Goal: Information Seeking & Learning: Learn about a topic

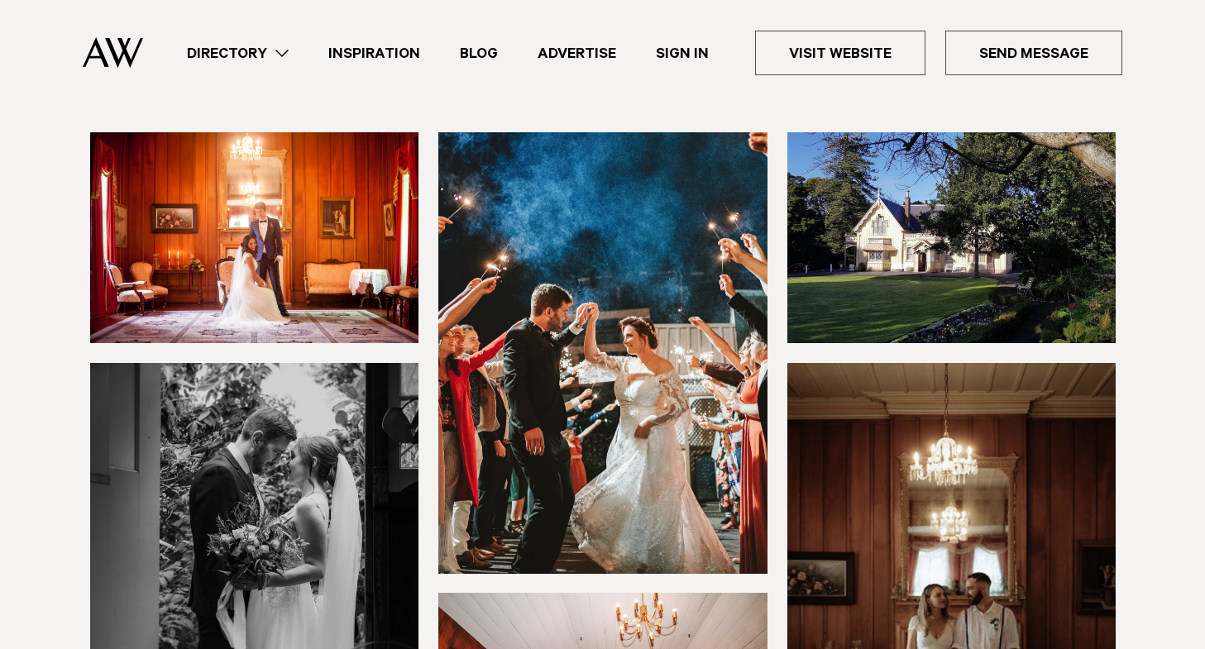
scroll to position [248, 0]
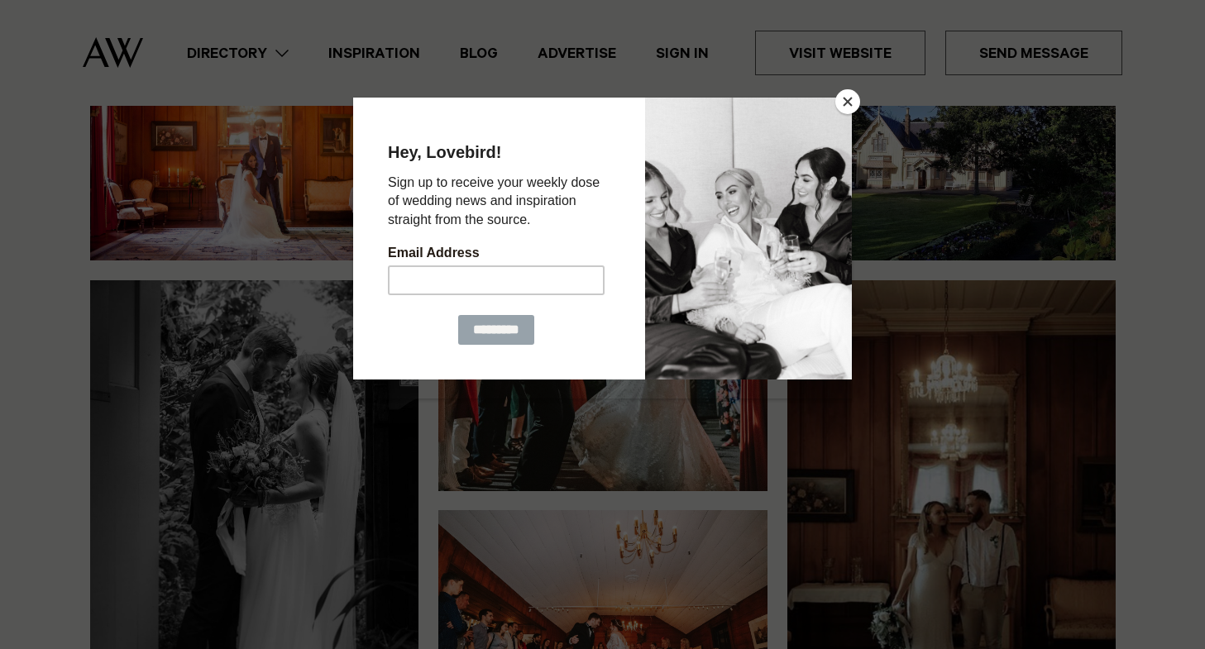
click at [851, 105] on button "Close" at bounding box center [847, 101] width 25 height 25
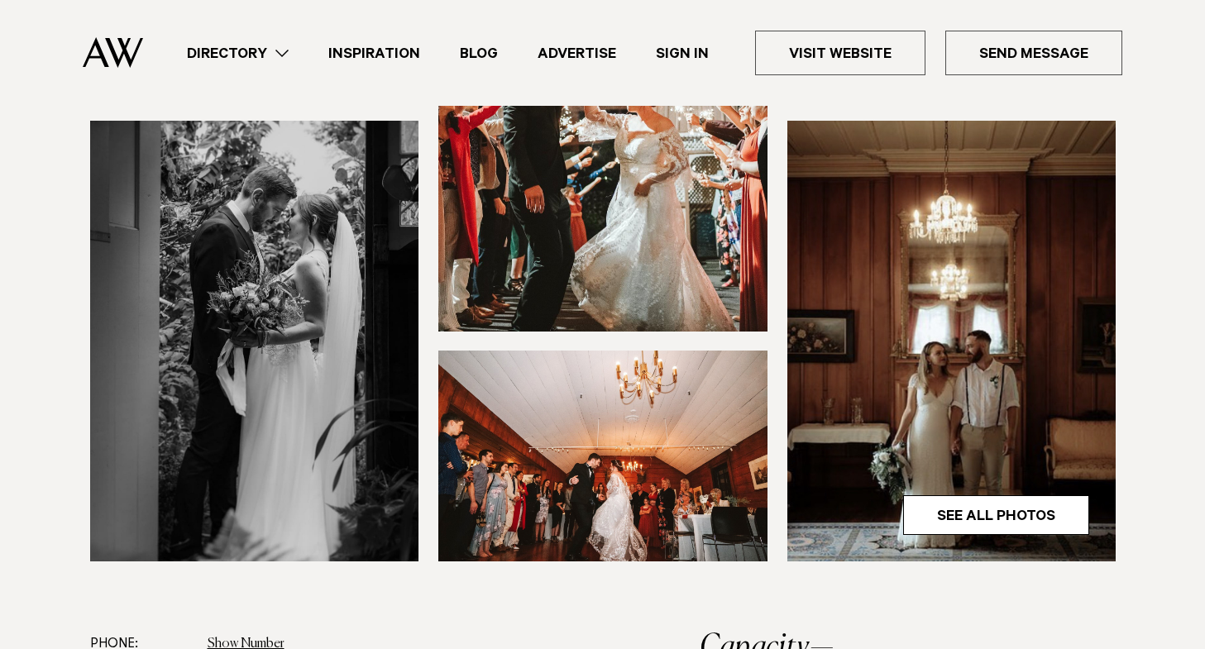
scroll to position [413, 0]
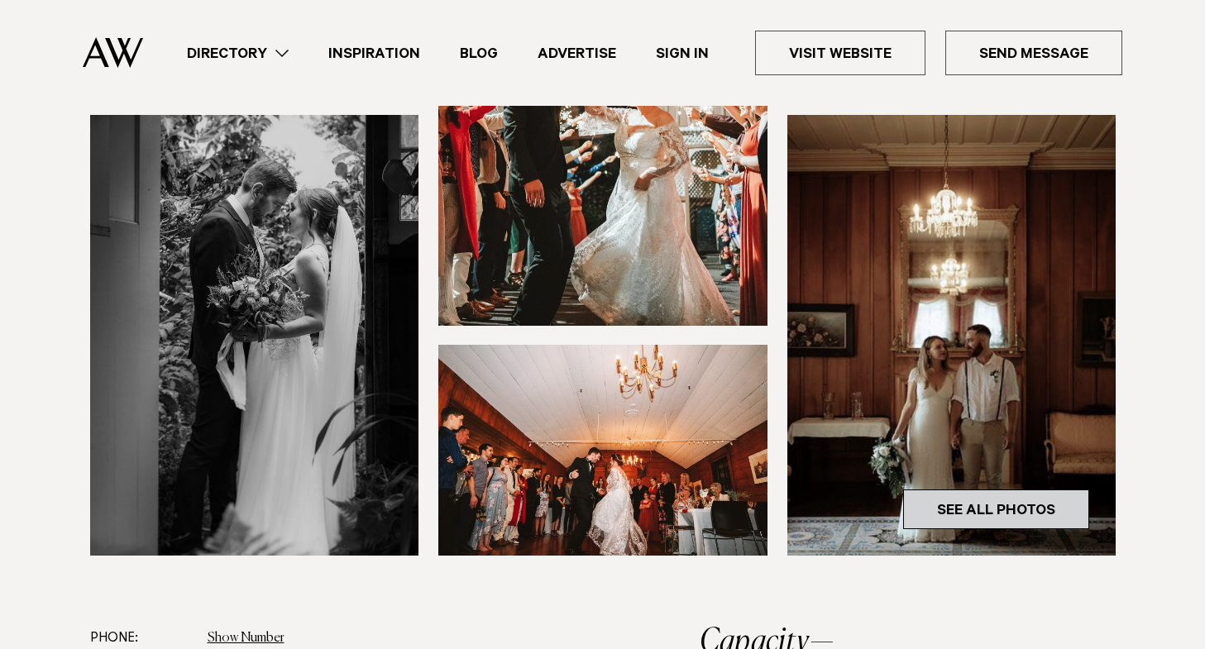
click at [966, 502] on link "See All Photos" at bounding box center [996, 510] width 186 height 40
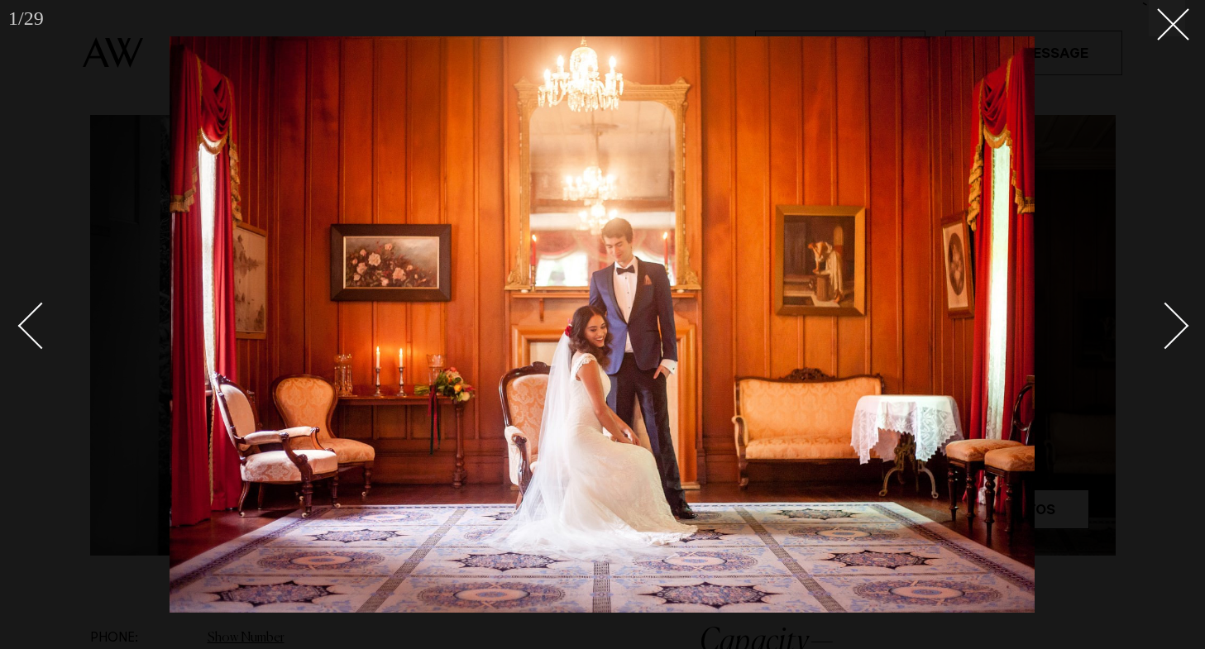
click at [1173, 321] on div "Next slide" at bounding box center [1165, 325] width 47 height 47
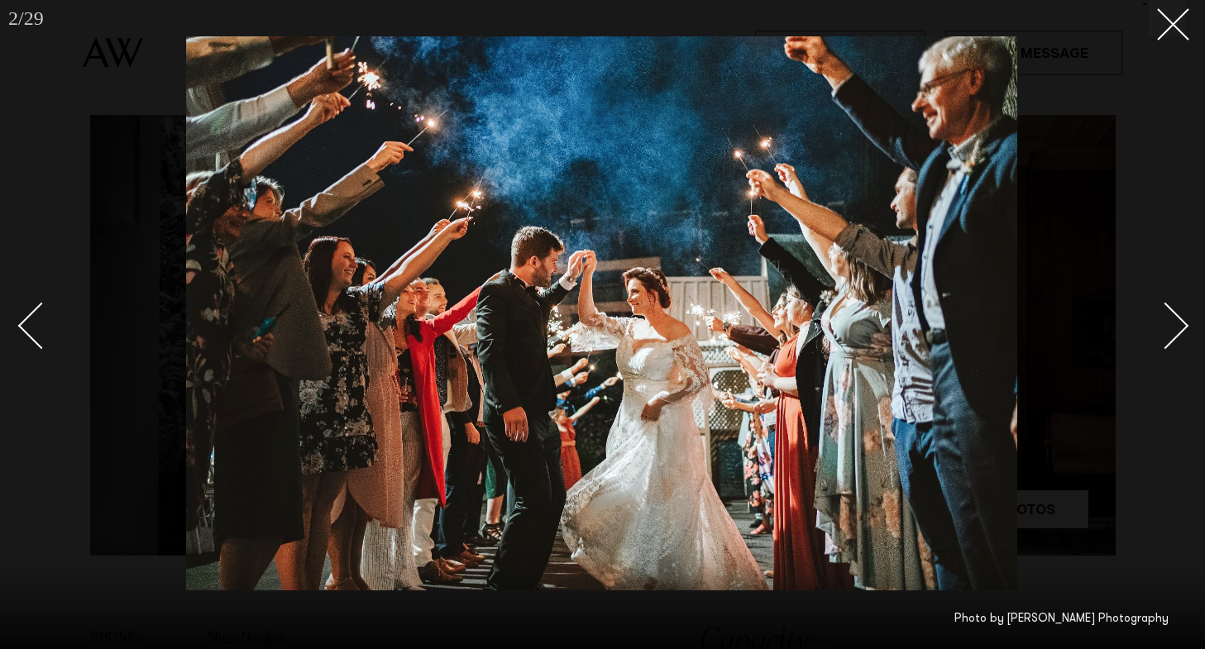
click at [1172, 321] on div "Next slide" at bounding box center [1165, 325] width 47 height 47
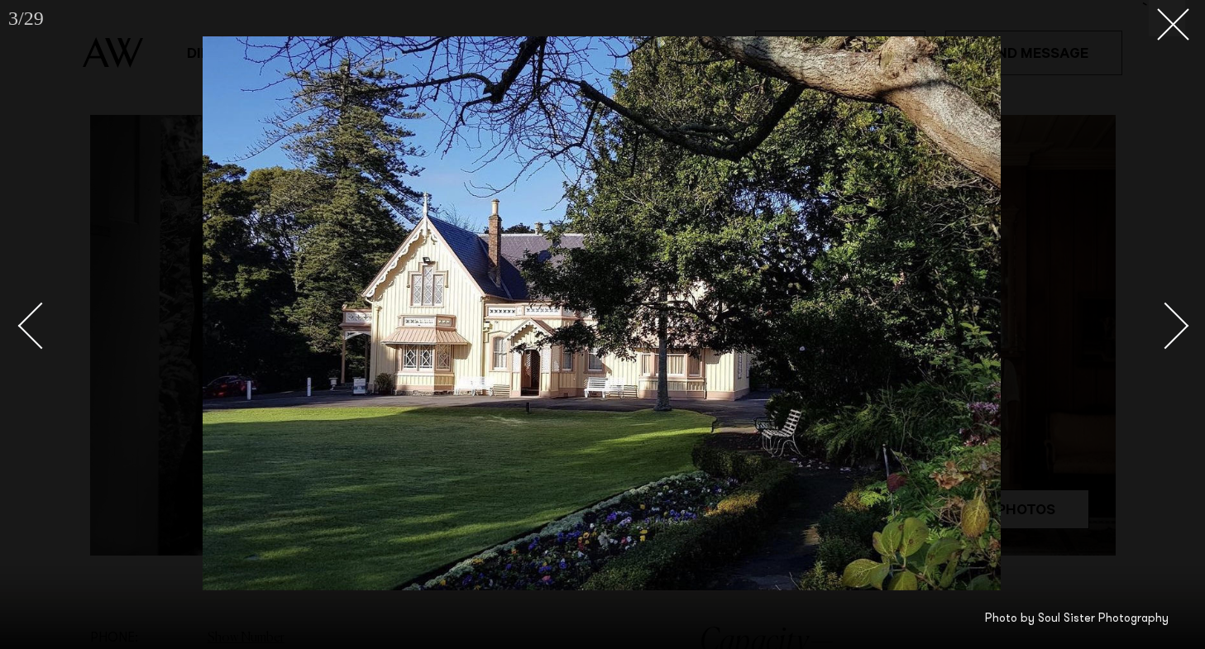
click at [1172, 321] on div "Next slide" at bounding box center [1165, 325] width 47 height 47
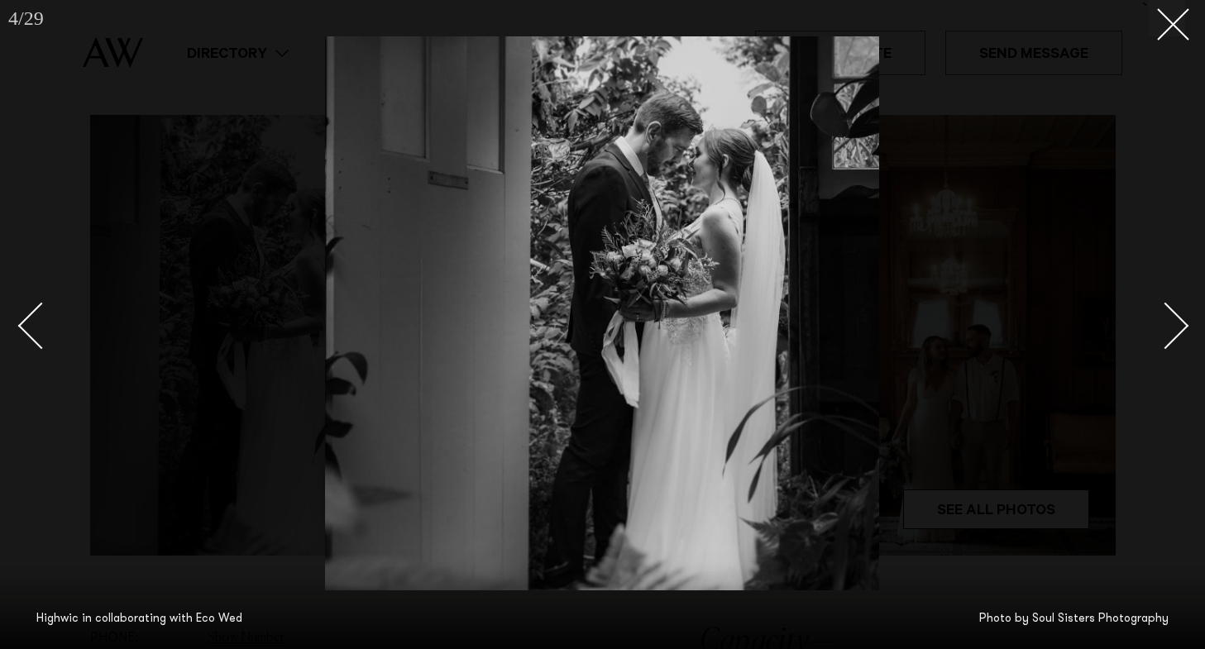
click at [1171, 322] on div "Next slide" at bounding box center [1165, 325] width 47 height 47
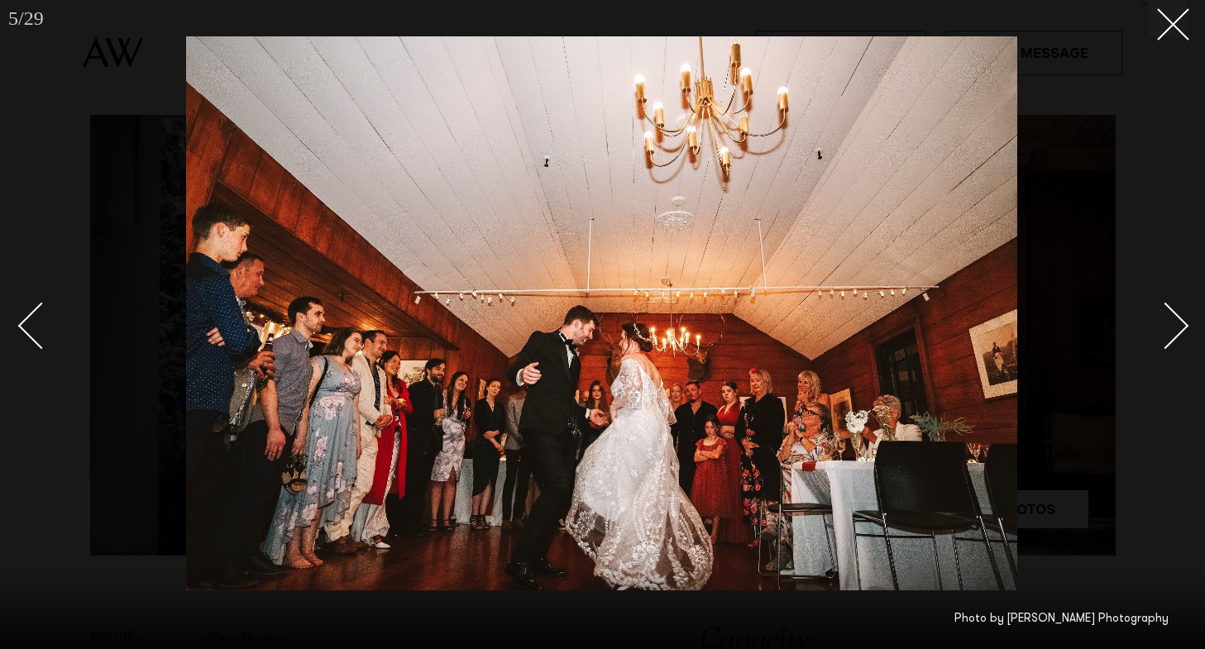
click at [1177, 314] on div "Next slide" at bounding box center [1165, 325] width 47 height 47
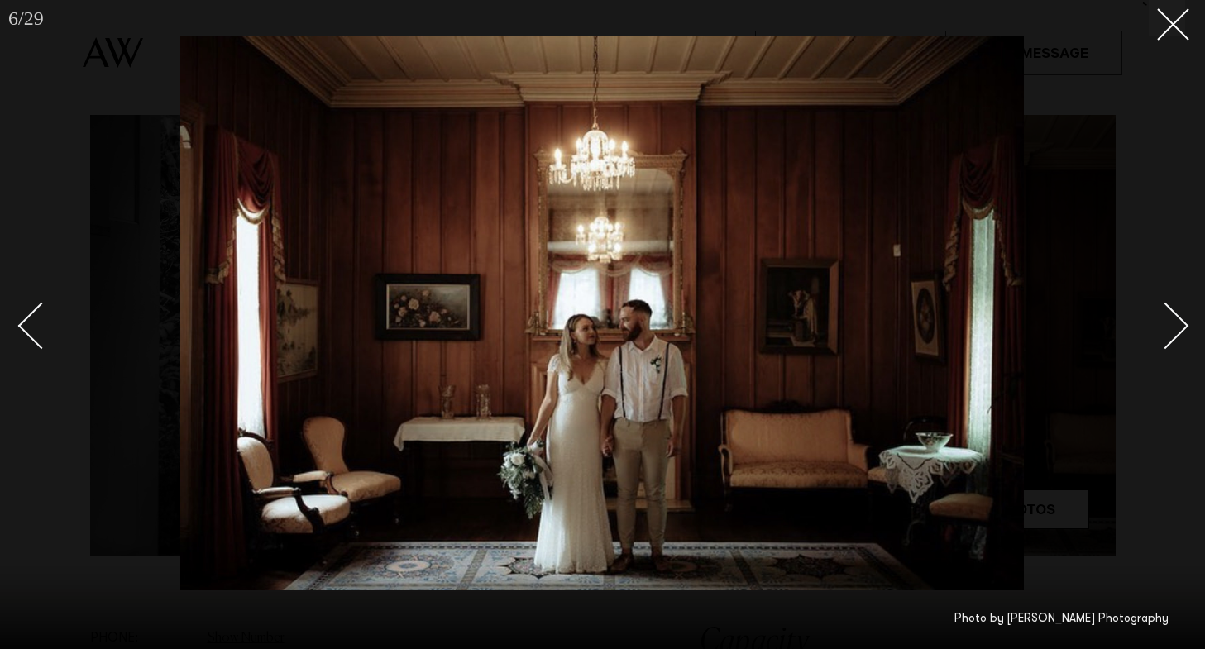
click at [1177, 314] on div "Next slide" at bounding box center [1165, 325] width 47 height 47
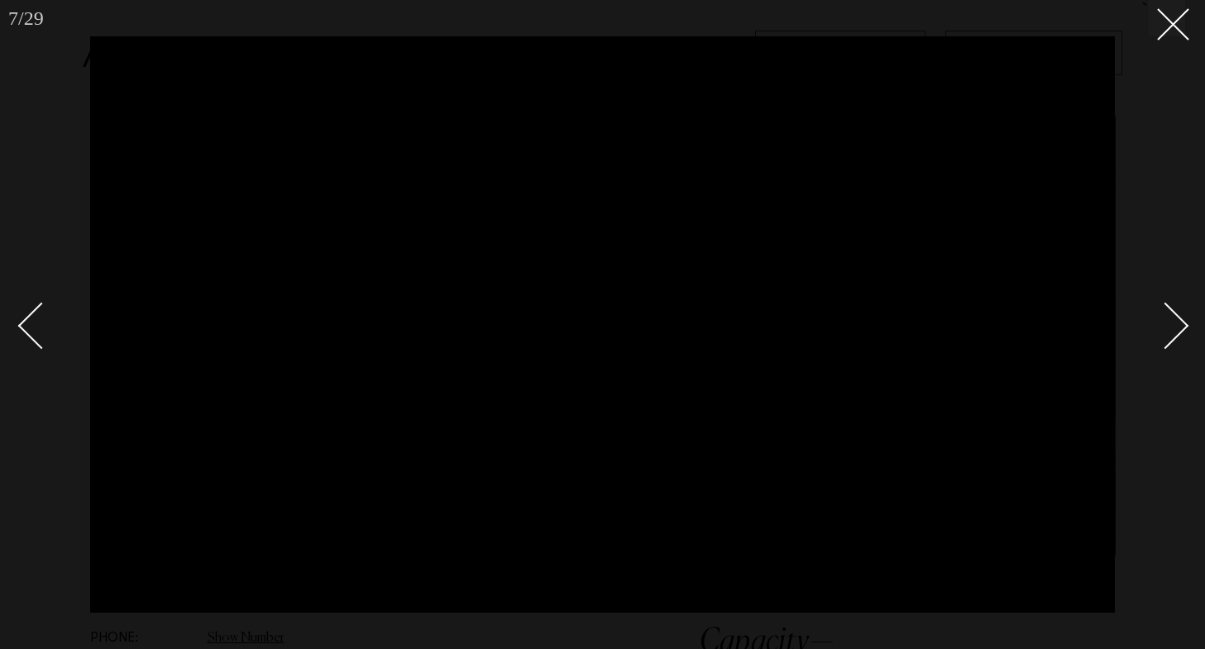
click at [1170, 326] on div "Next slide" at bounding box center [1165, 325] width 47 height 47
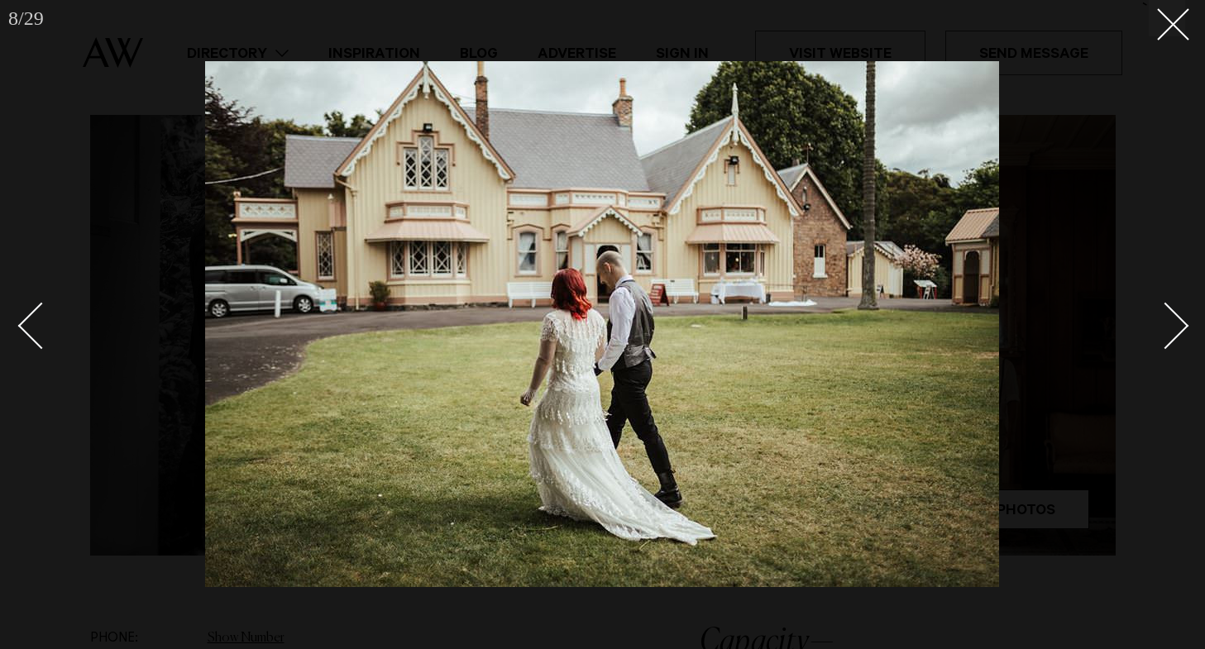
click at [1170, 326] on div "Next slide" at bounding box center [1165, 325] width 47 height 47
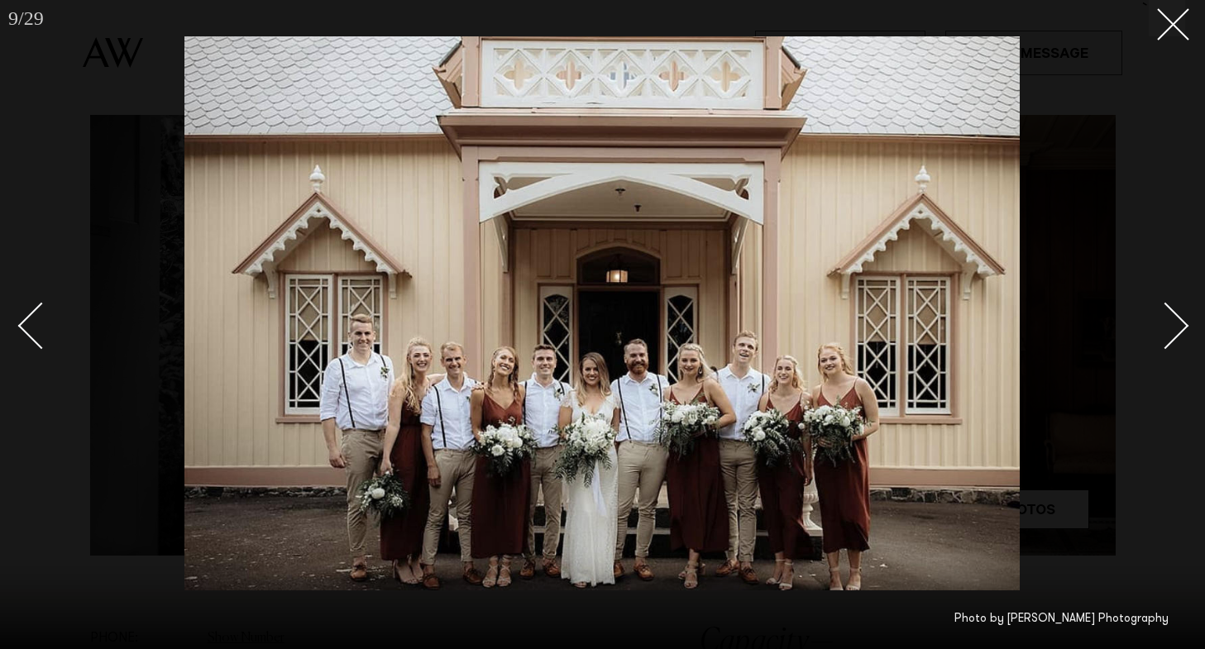
click at [1170, 326] on div "Next slide" at bounding box center [1165, 325] width 47 height 47
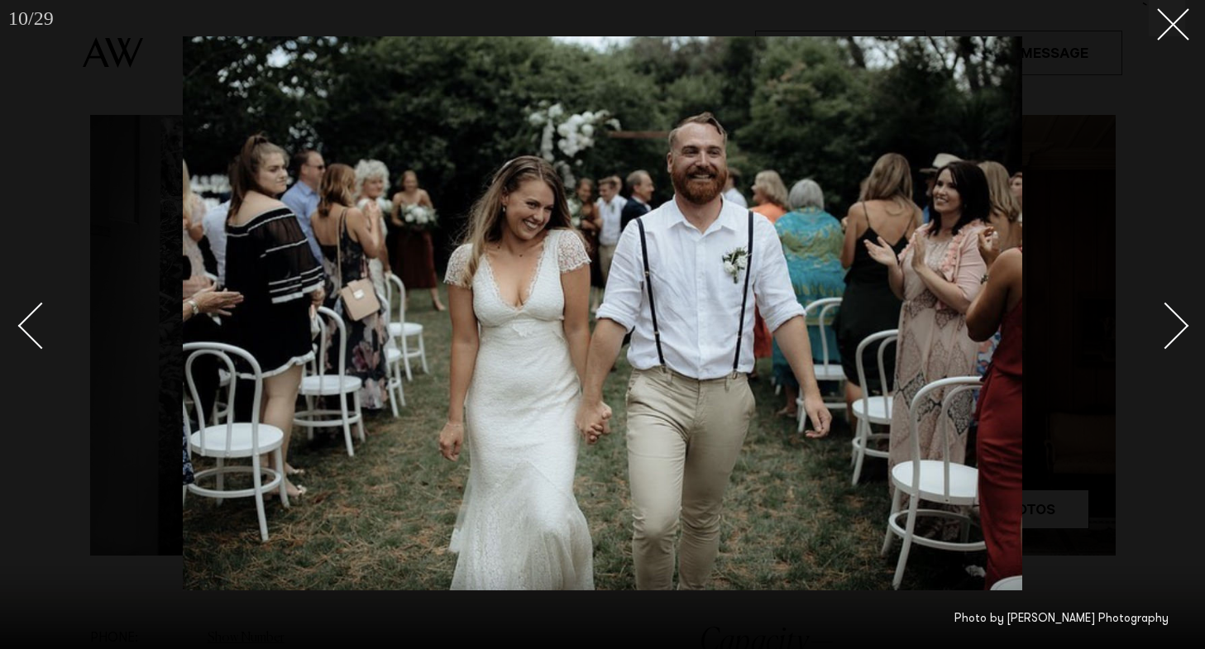
click at [1170, 326] on div "Next slide" at bounding box center [1165, 325] width 47 height 47
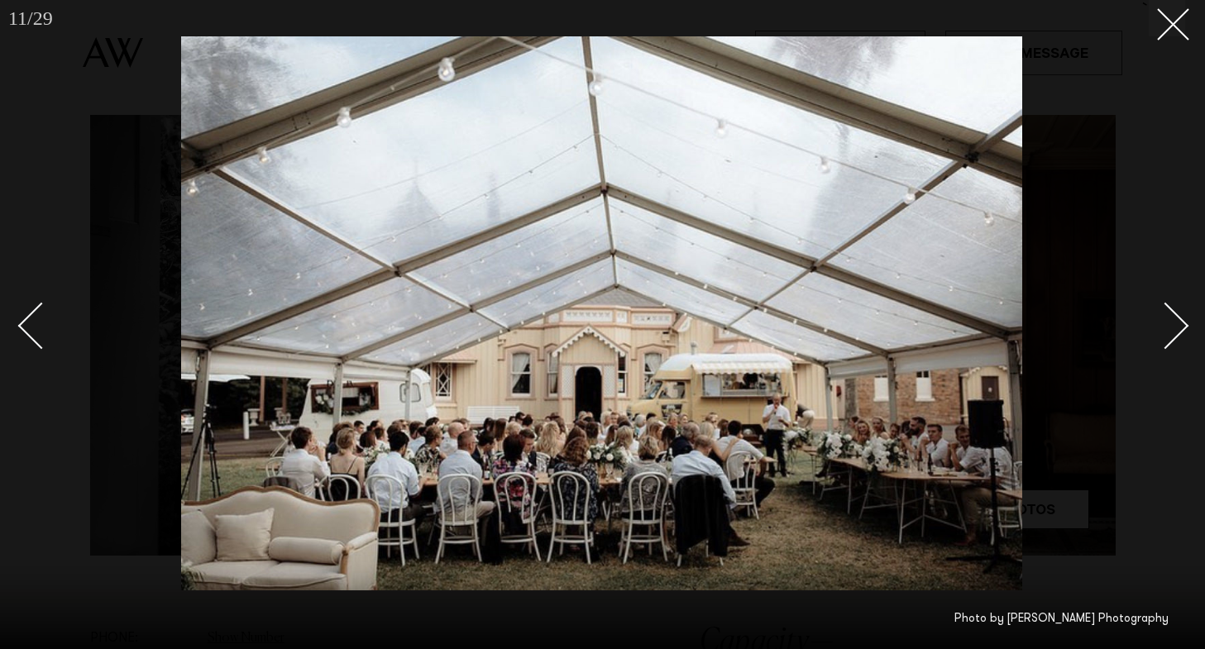
click at [1171, 322] on div "Next slide" at bounding box center [1165, 325] width 47 height 47
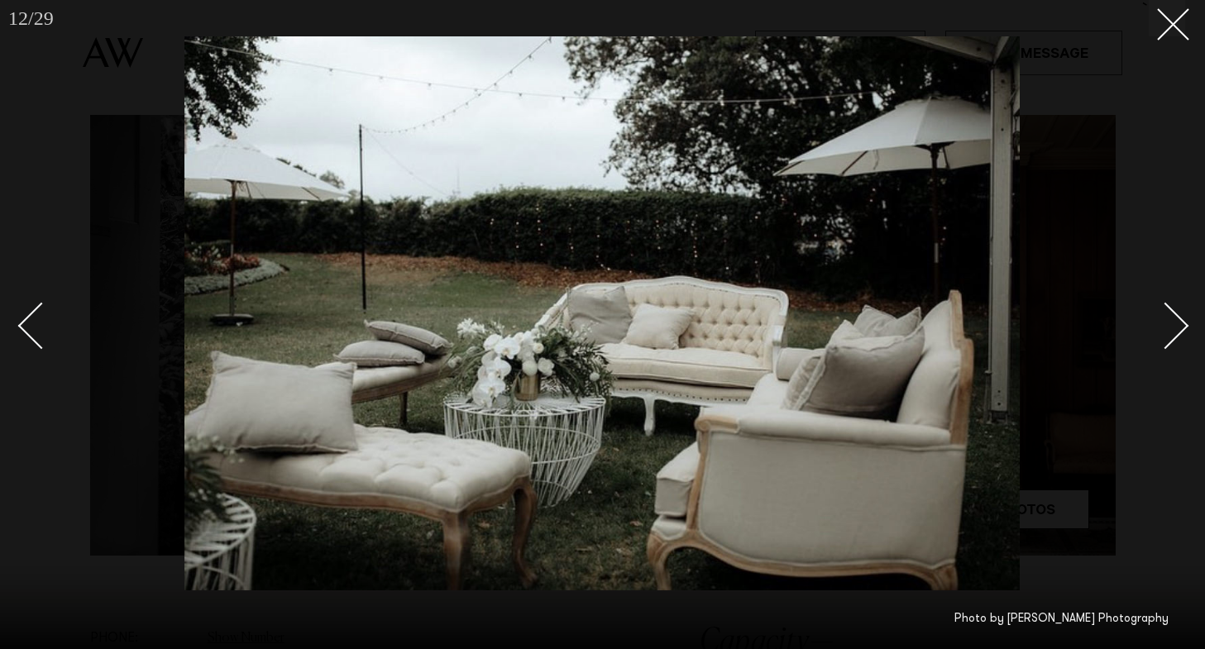
click at [1171, 322] on div "Next slide" at bounding box center [1165, 325] width 47 height 47
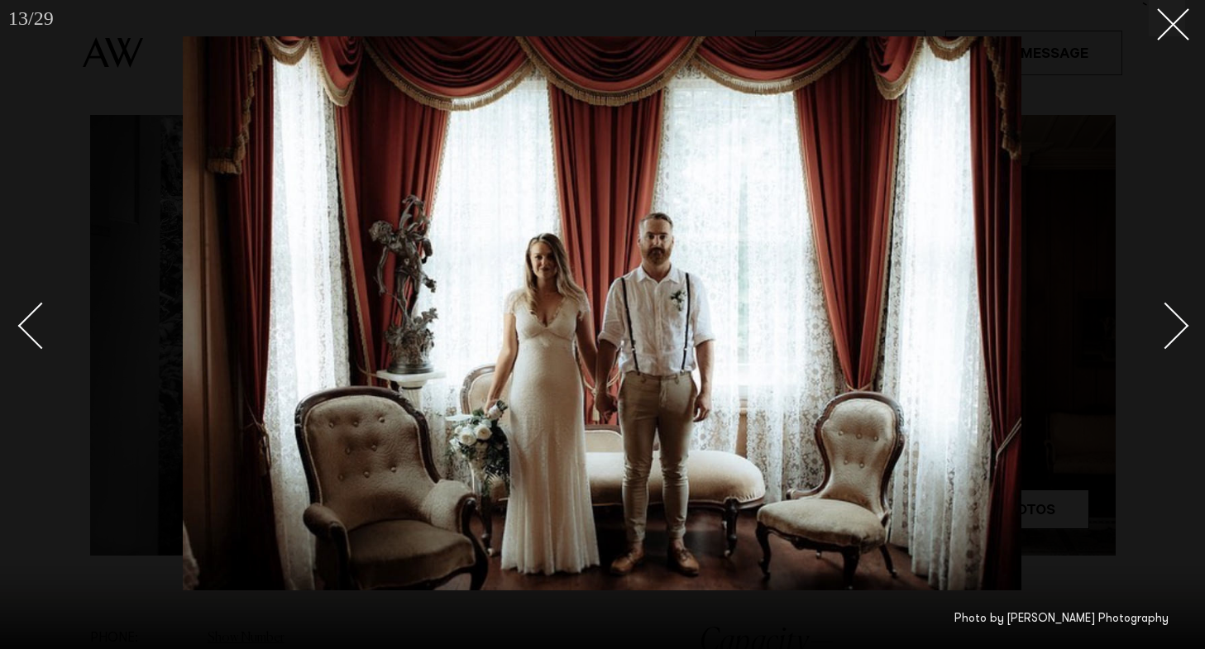
click at [1171, 322] on div "Next slide" at bounding box center [1165, 325] width 47 height 47
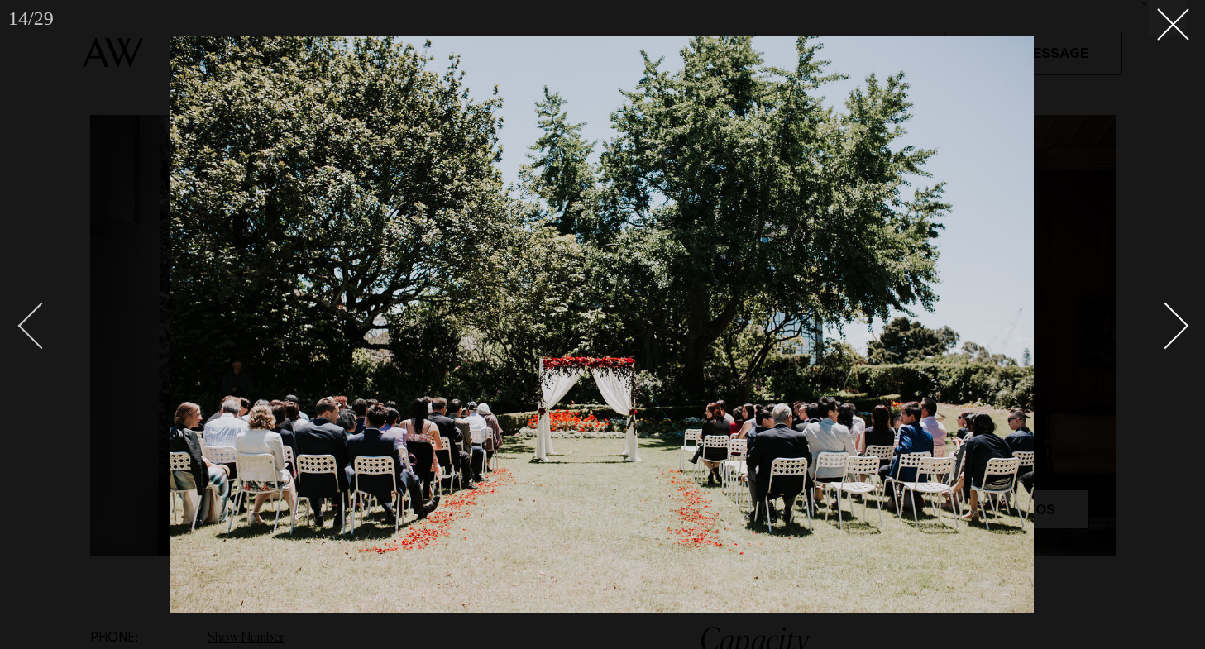
click at [29, 318] on div "Previous slide" at bounding box center [41, 325] width 47 height 47
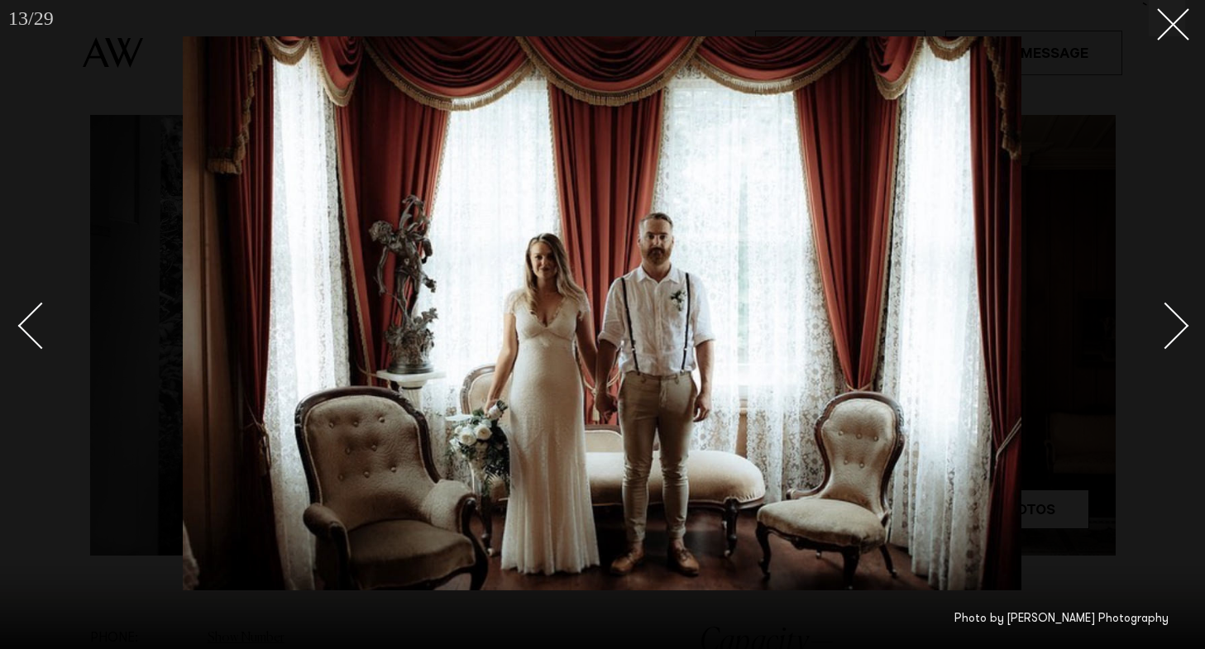
click at [1175, 321] on div "Next slide" at bounding box center [1165, 325] width 47 height 47
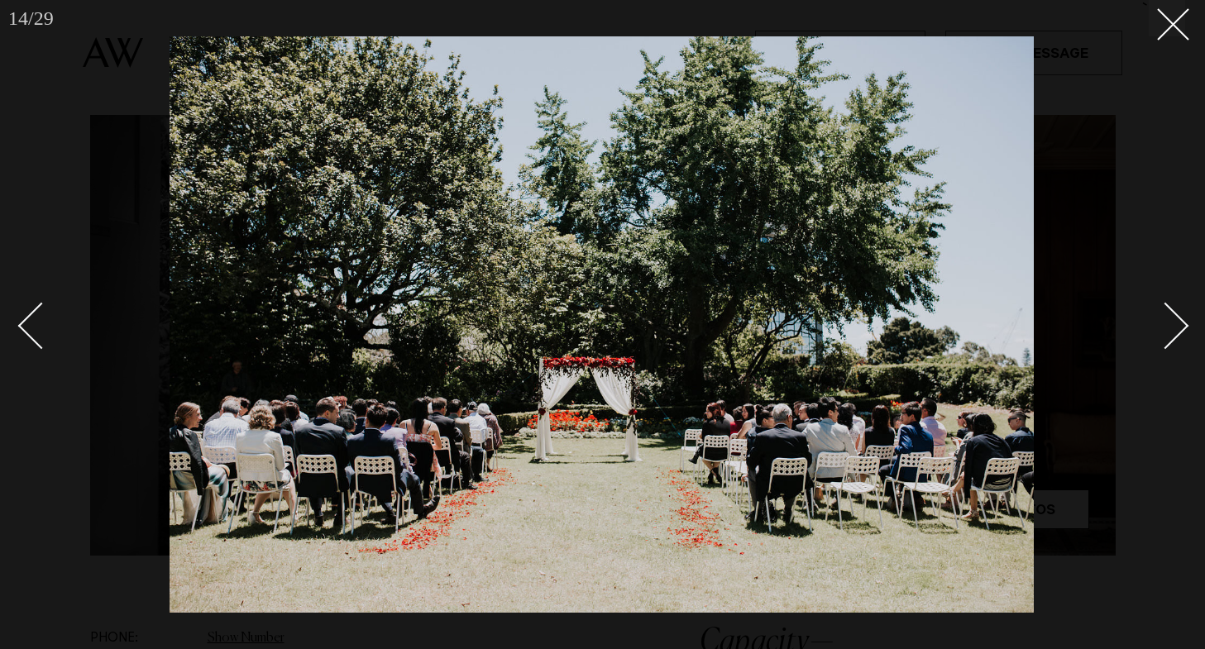
click at [1175, 321] on div "Next slide" at bounding box center [1165, 325] width 47 height 47
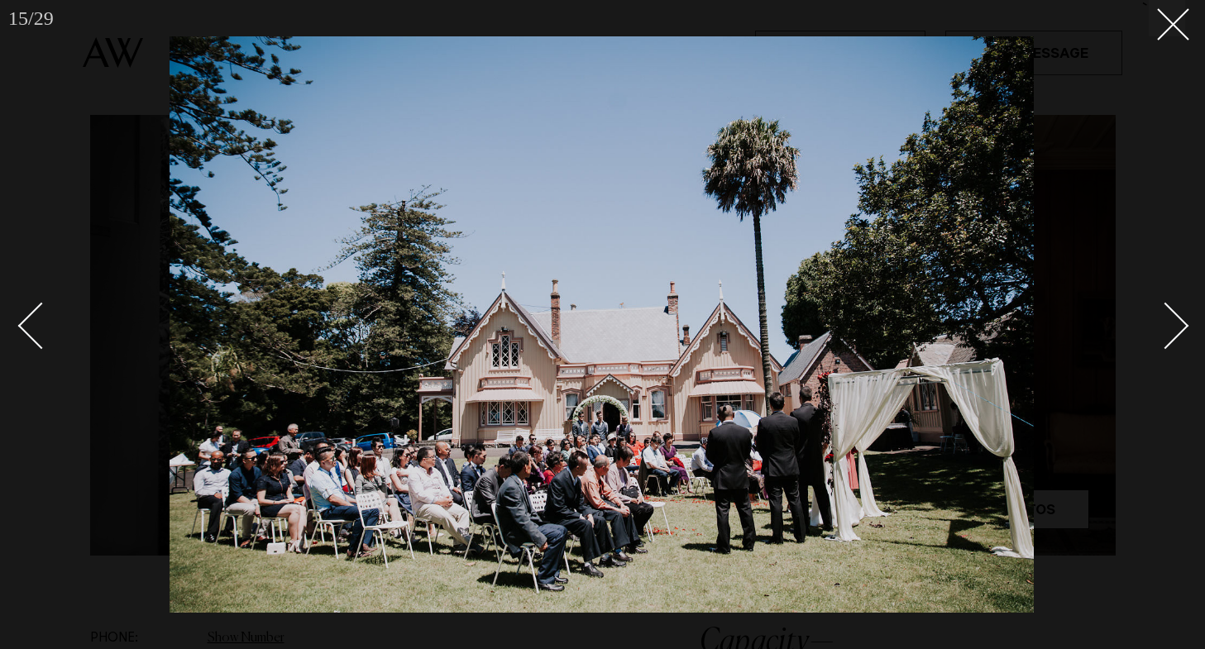
click at [1175, 321] on div "Next slide" at bounding box center [1165, 325] width 47 height 47
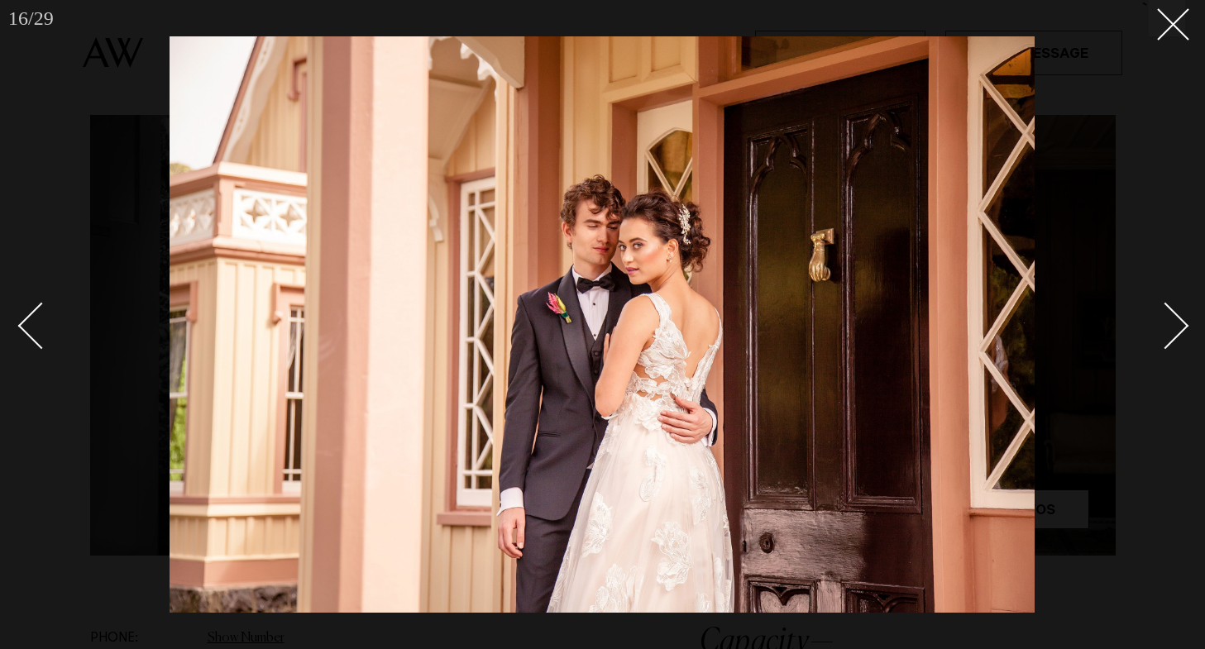
click at [1175, 321] on div "Next slide" at bounding box center [1165, 325] width 47 height 47
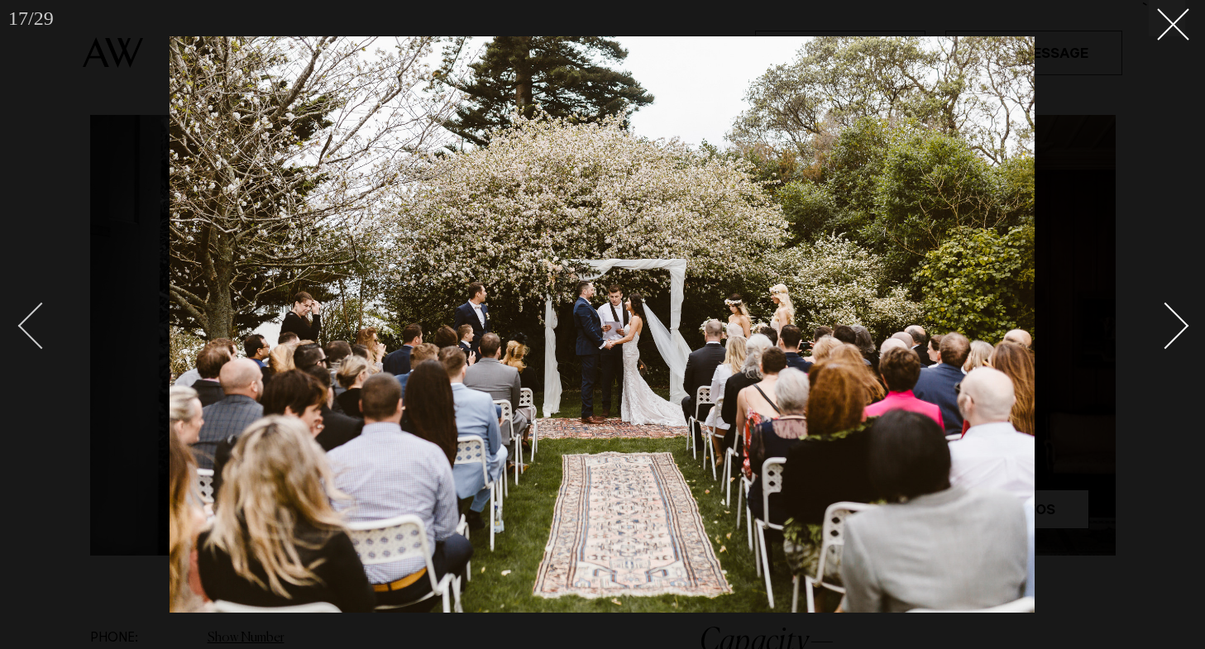
click at [37, 321] on div "Previous slide" at bounding box center [41, 325] width 47 height 47
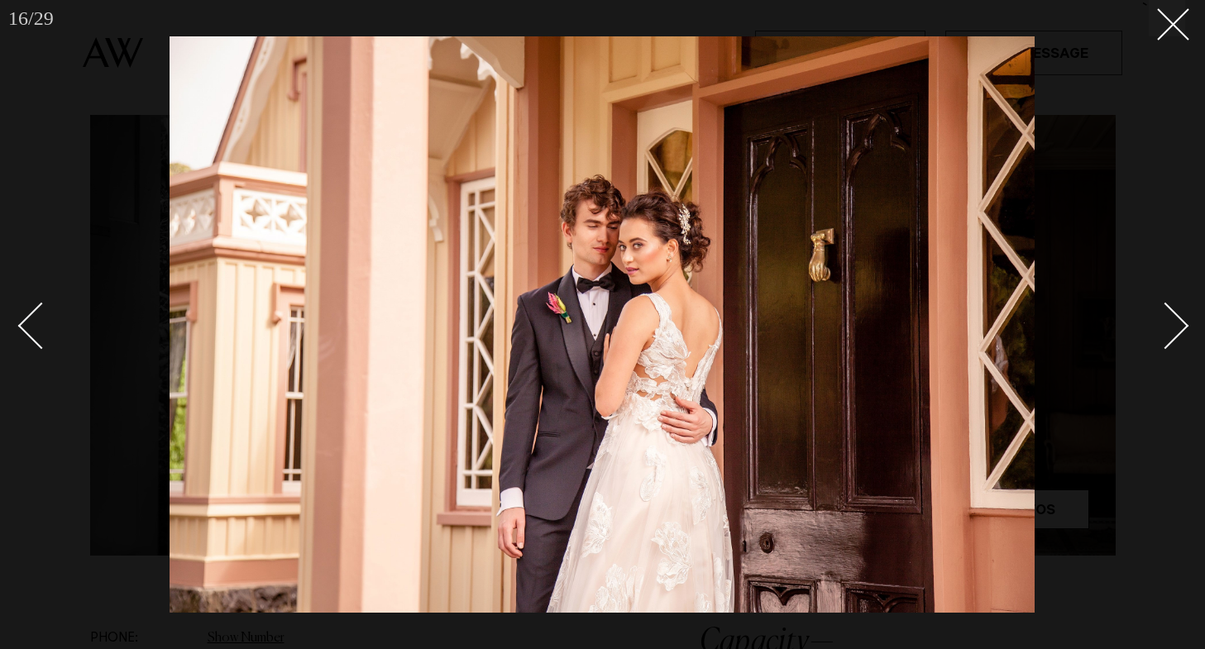
click at [1173, 318] on div "Next slide" at bounding box center [1165, 325] width 47 height 47
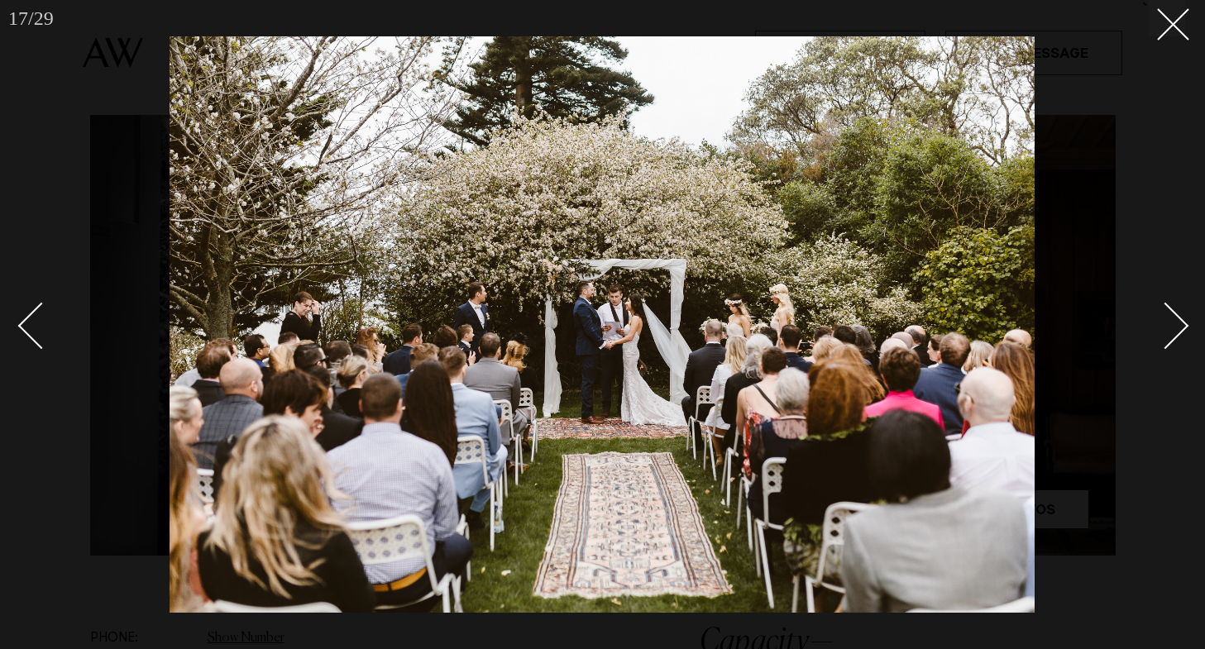
click at [1173, 318] on div "Next slide" at bounding box center [1165, 325] width 47 height 47
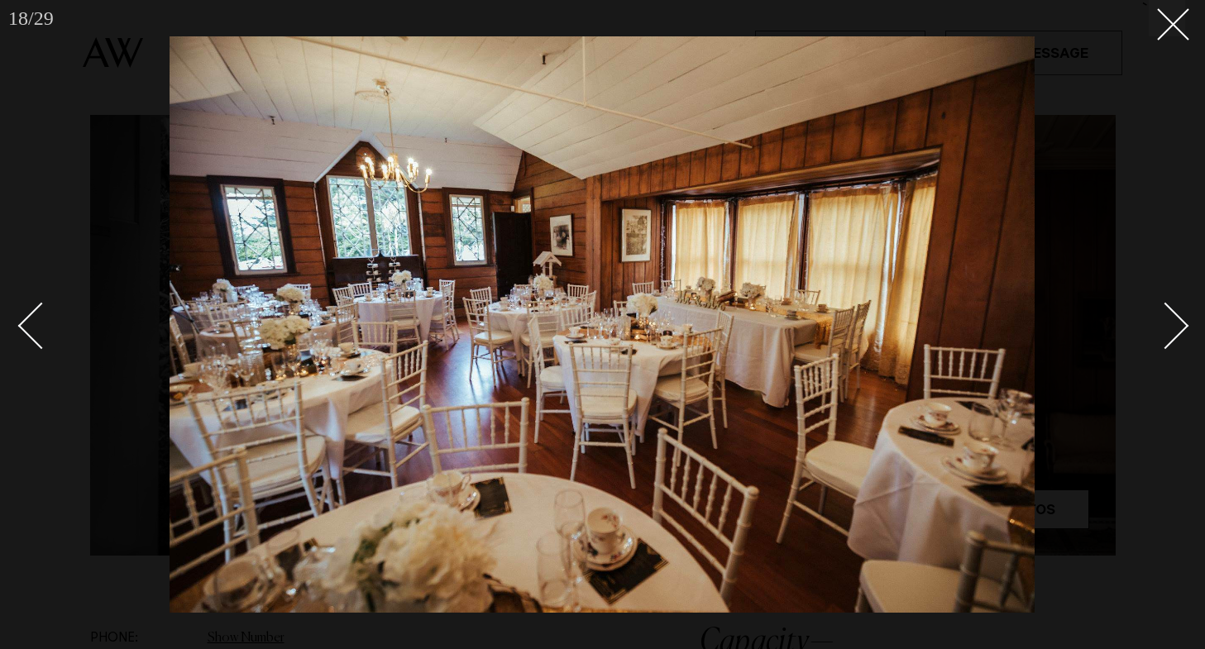
click at [1173, 318] on div "Next slide" at bounding box center [1165, 325] width 47 height 47
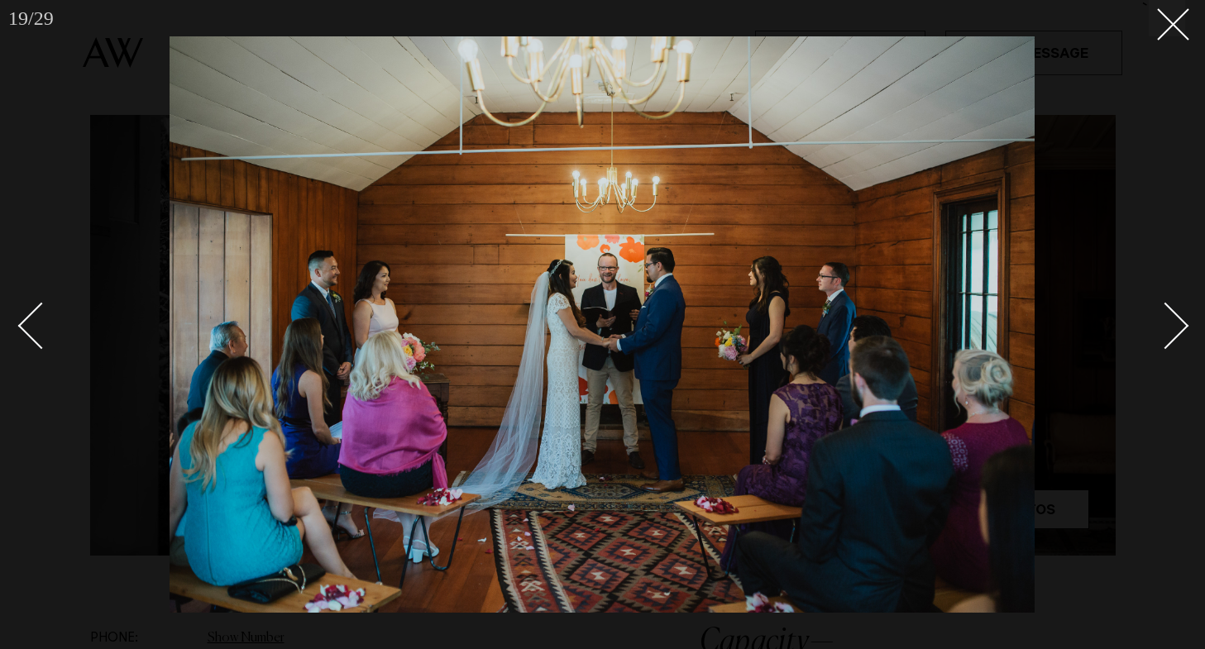
click at [1172, 319] on div "Next slide" at bounding box center [1165, 325] width 47 height 47
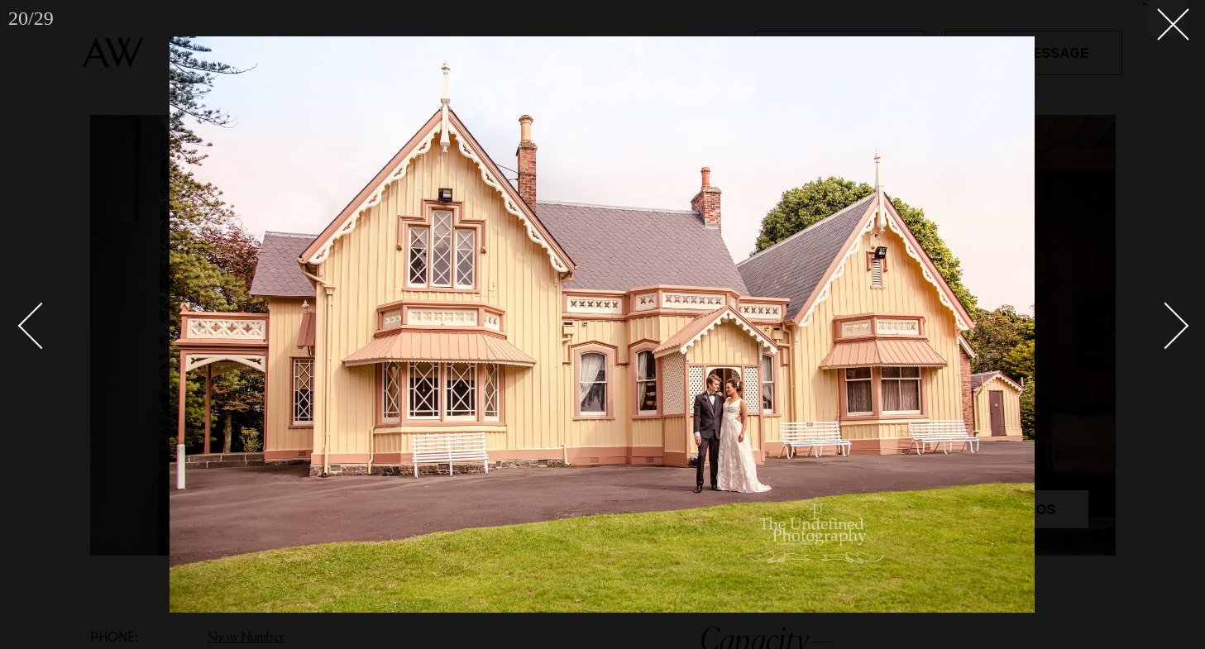
click at [1172, 319] on div "Next slide" at bounding box center [1165, 325] width 47 height 47
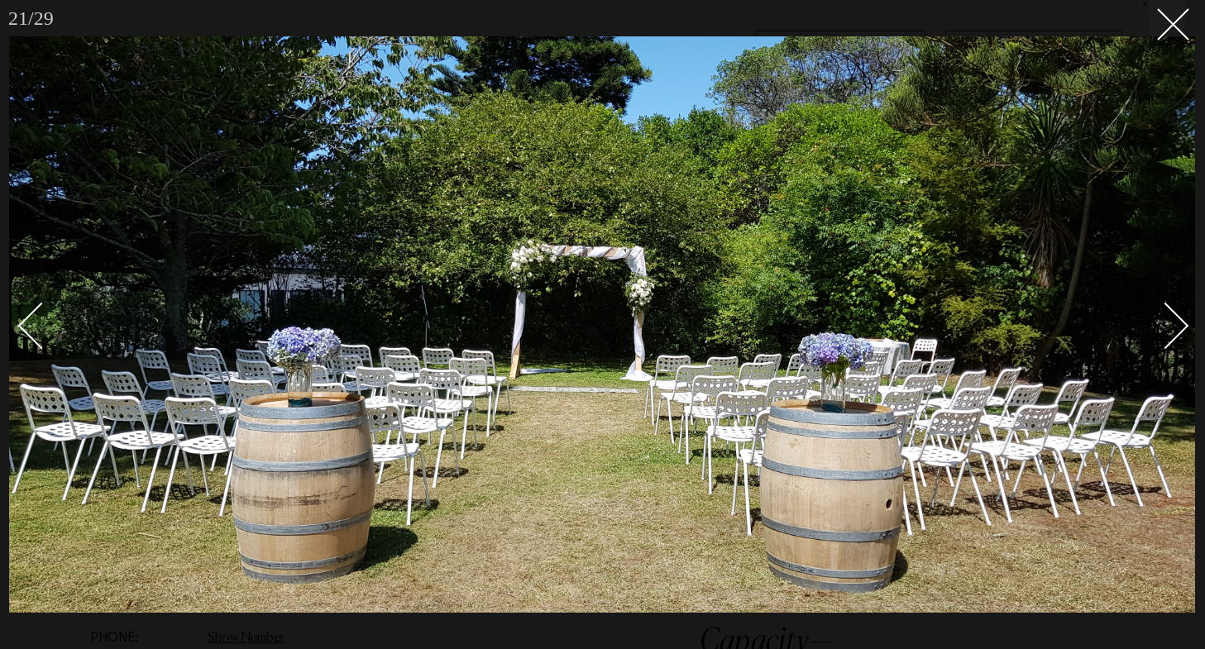
click at [1172, 319] on div "Next slide" at bounding box center [1165, 325] width 47 height 47
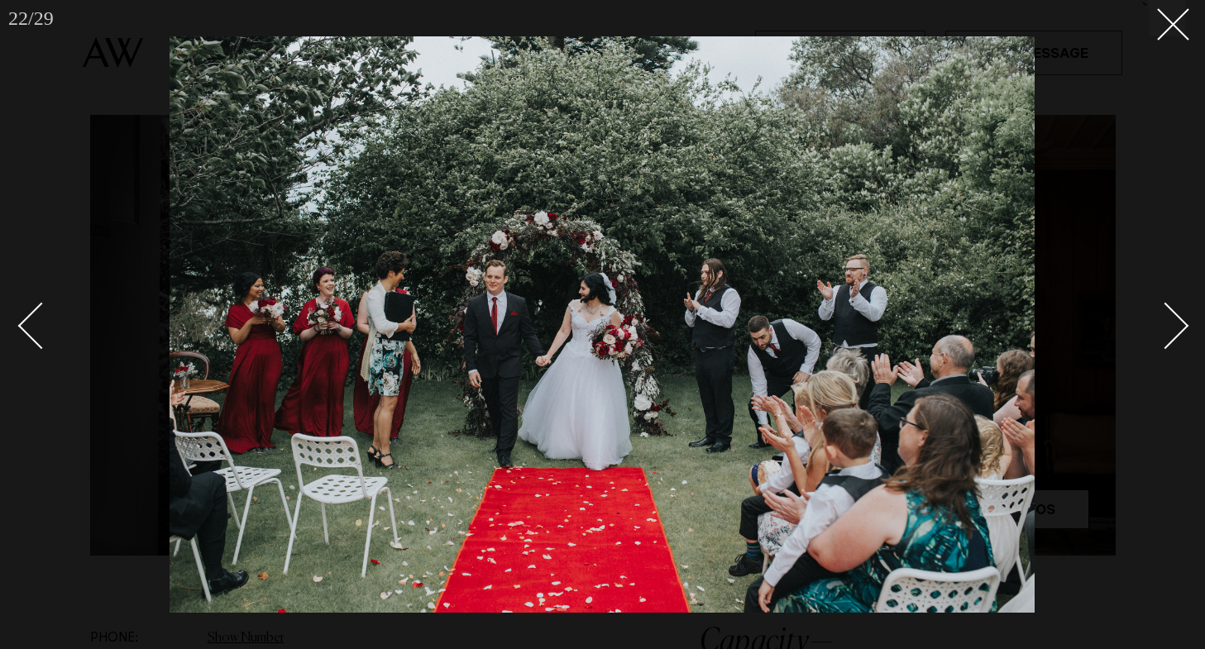
click at [1171, 320] on div "Next slide" at bounding box center [1165, 325] width 47 height 47
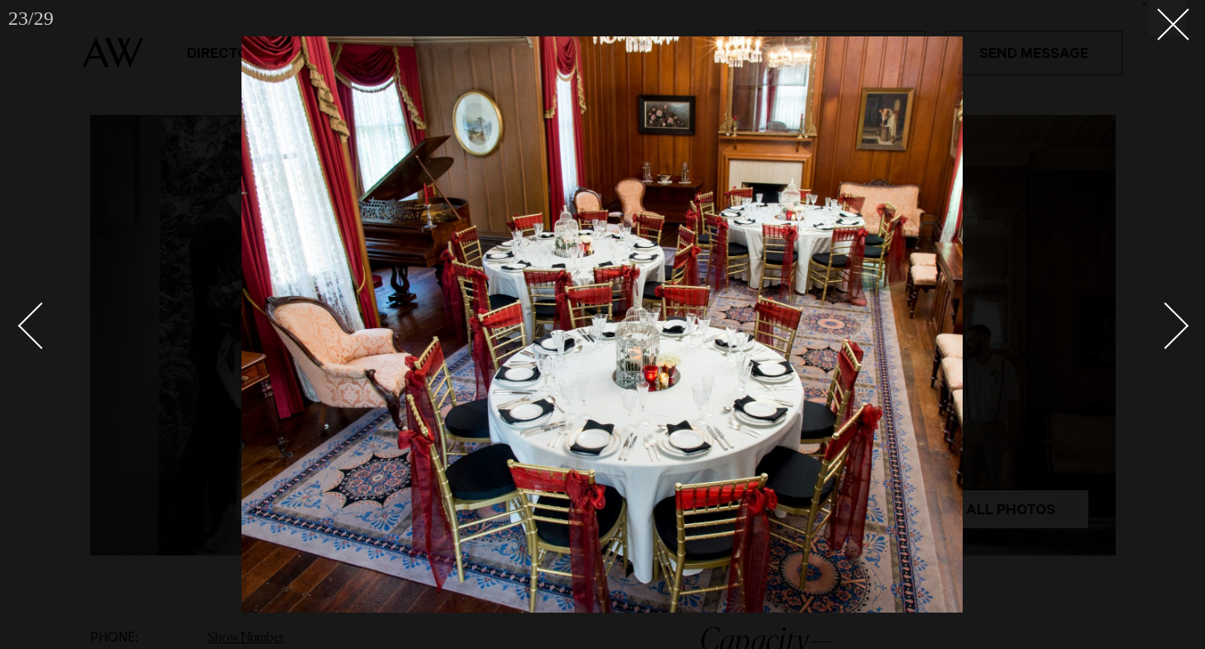
click at [1171, 320] on div "Next slide" at bounding box center [1165, 325] width 47 height 47
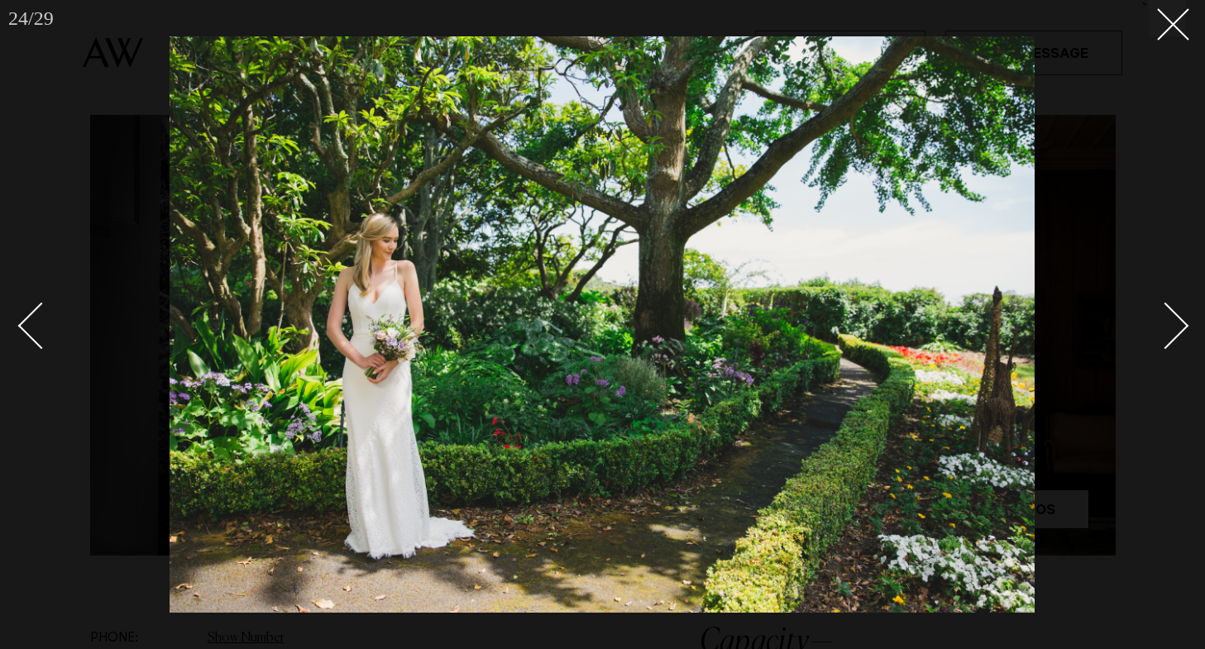
click at [1171, 320] on div "Next slide" at bounding box center [1165, 325] width 47 height 47
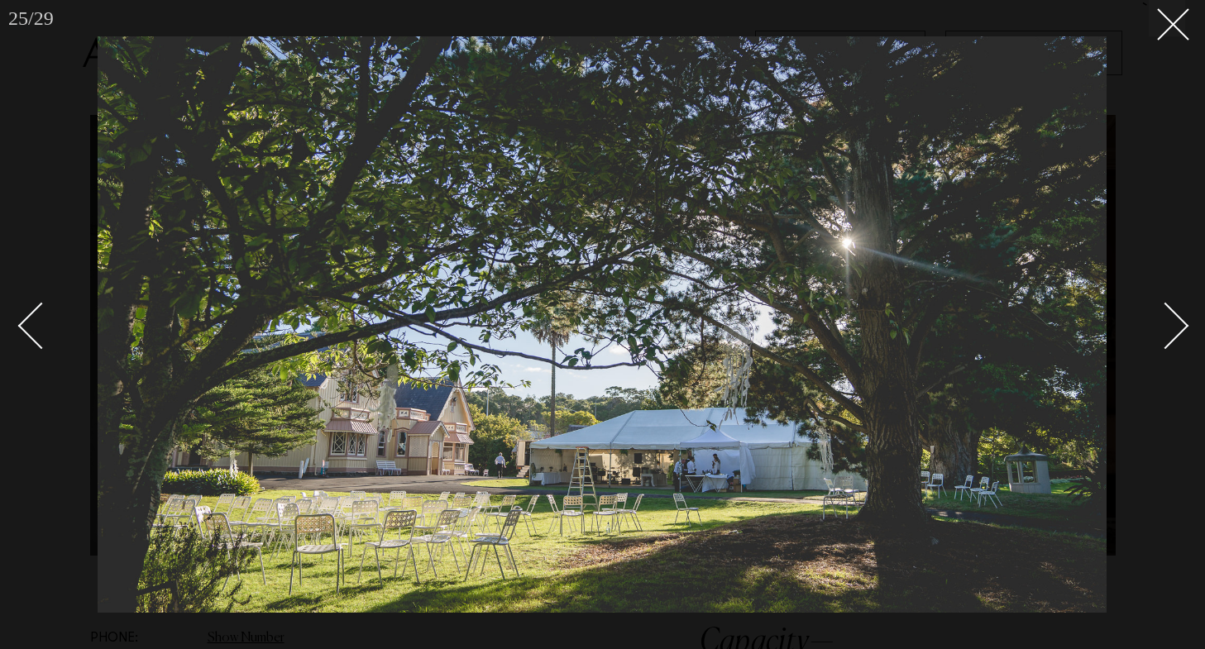
click at [1171, 320] on div "Next slide" at bounding box center [1165, 325] width 47 height 47
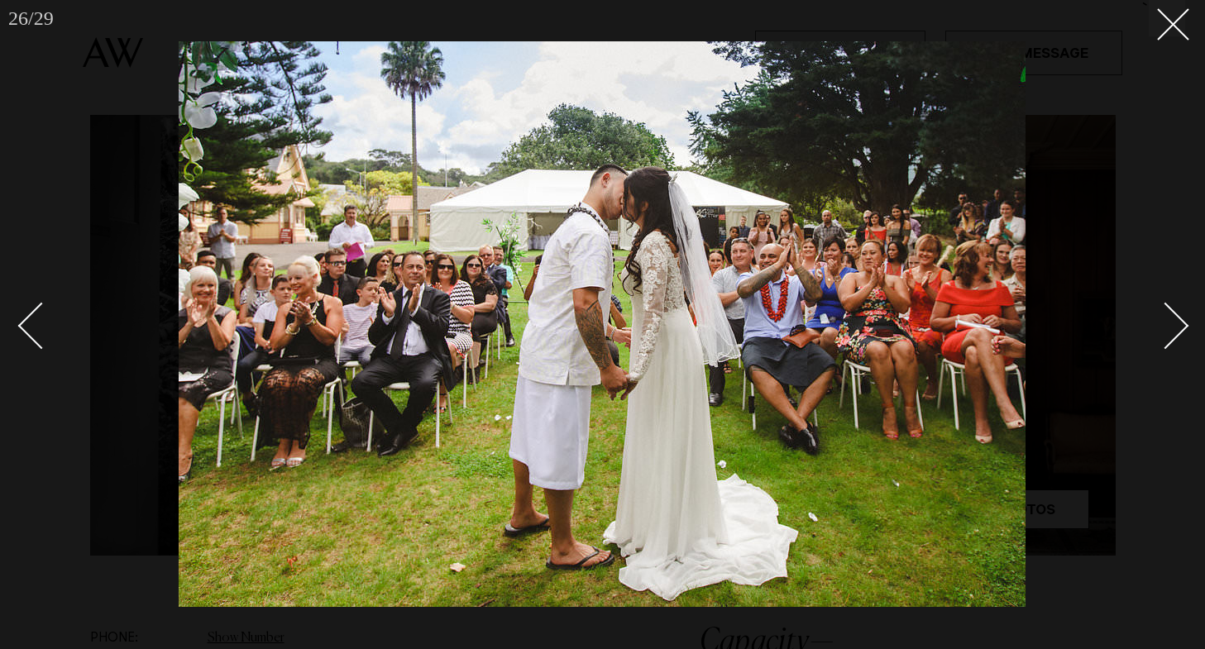
click at [1177, 318] on div "Next slide" at bounding box center [1165, 325] width 47 height 47
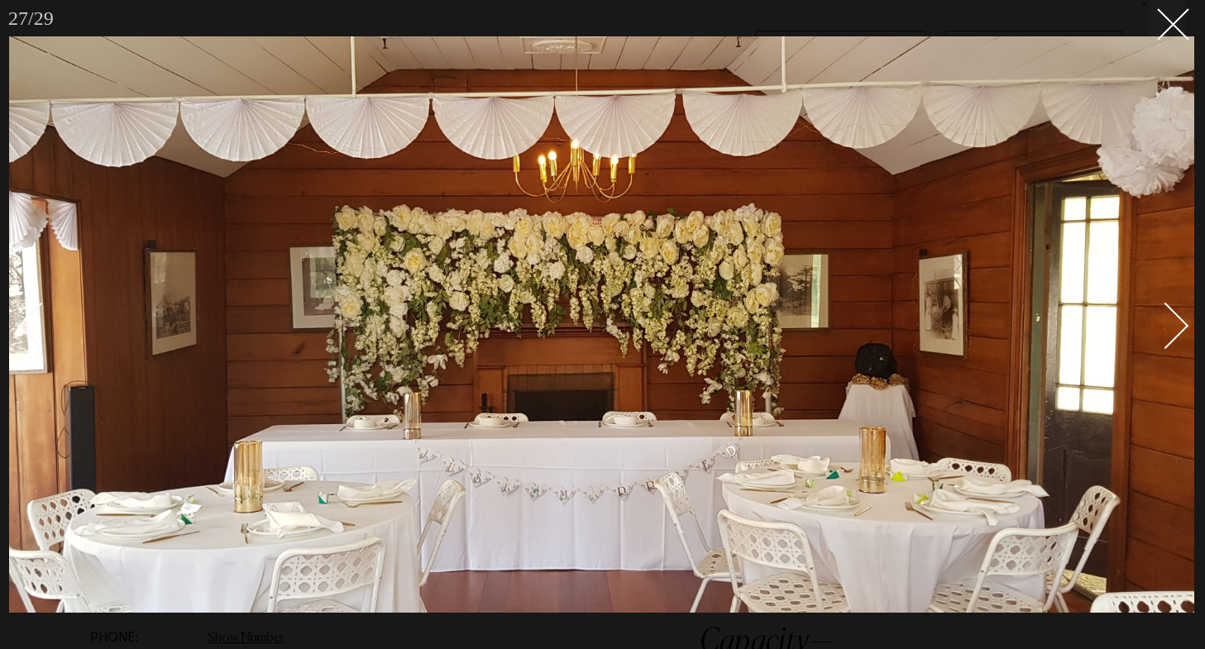
click at [1177, 318] on div "Next slide" at bounding box center [1165, 325] width 47 height 47
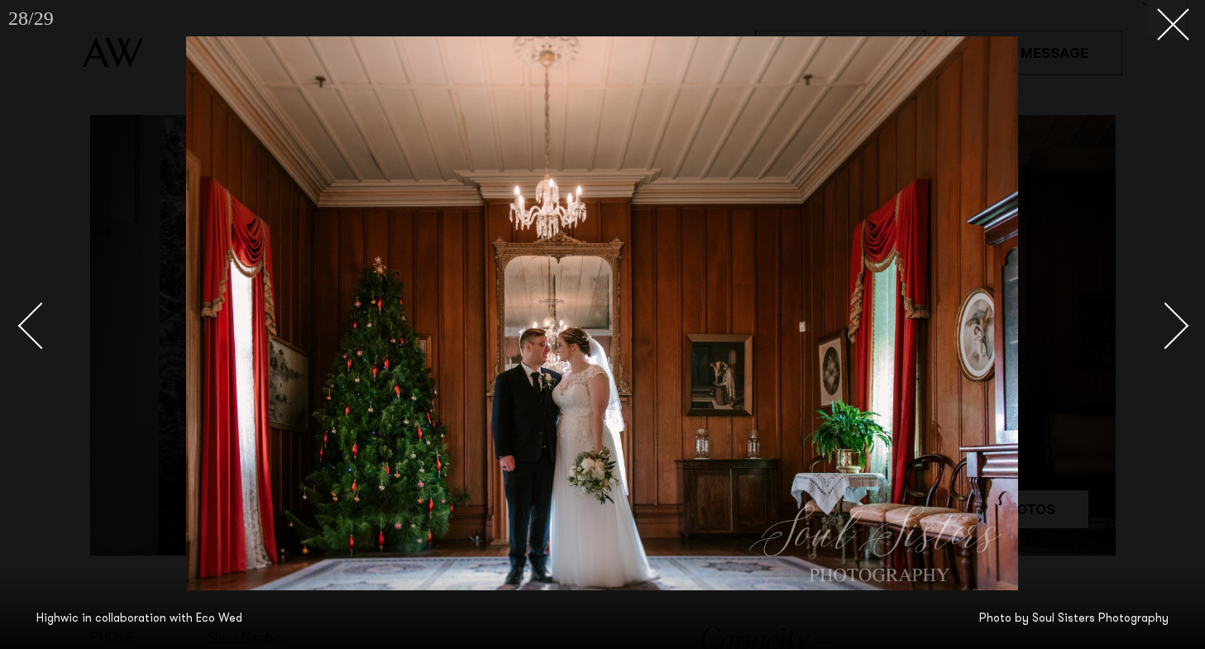
click at [1177, 318] on div "Next slide" at bounding box center [1165, 325] width 47 height 47
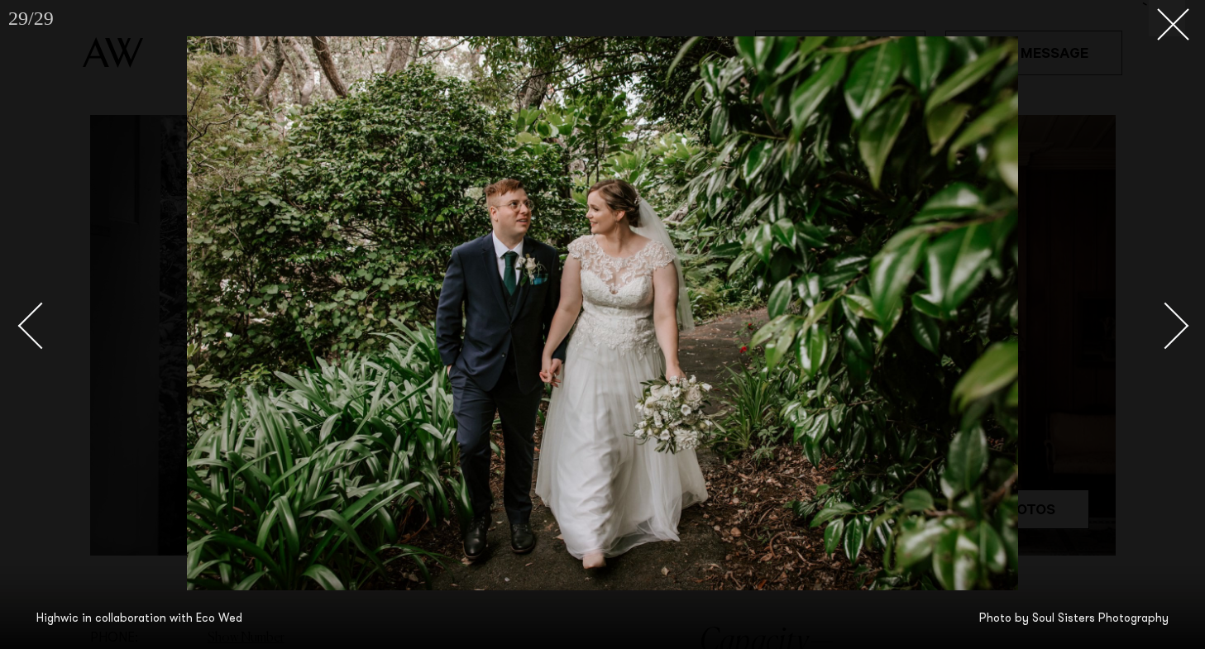
click at [1177, 318] on div "Next slide" at bounding box center [1165, 325] width 47 height 47
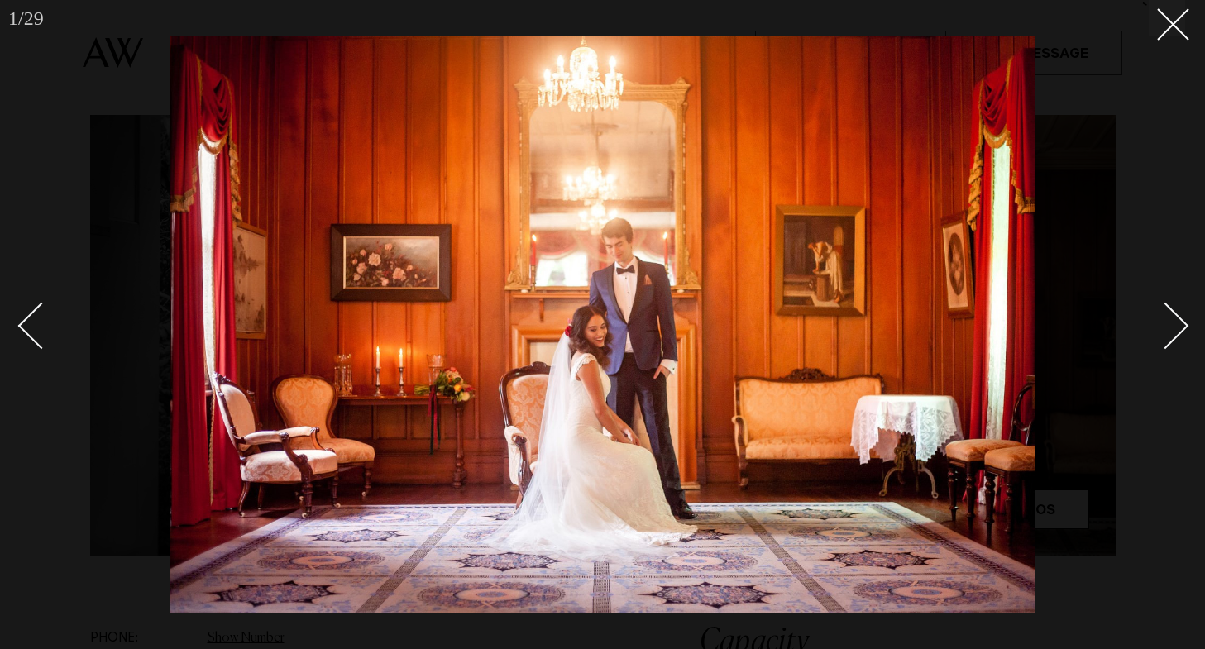
click at [1177, 318] on div "Next slide" at bounding box center [1165, 325] width 47 height 47
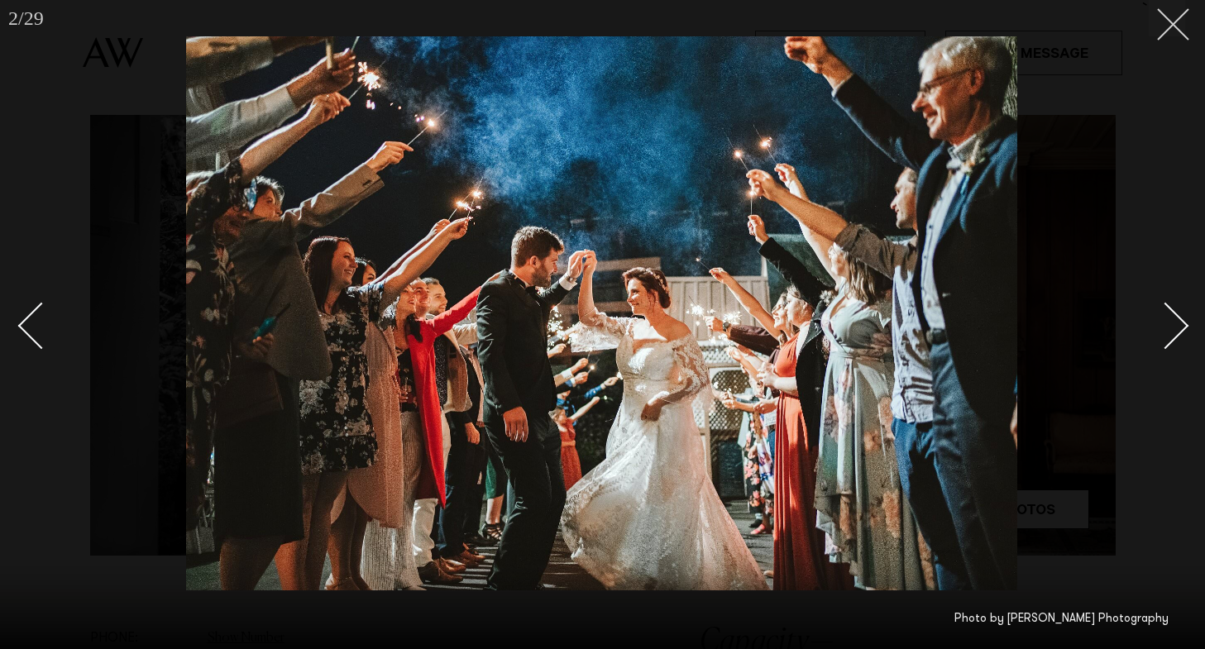
click at [1169, 24] on icon at bounding box center [1167, 18] width 20 height 20
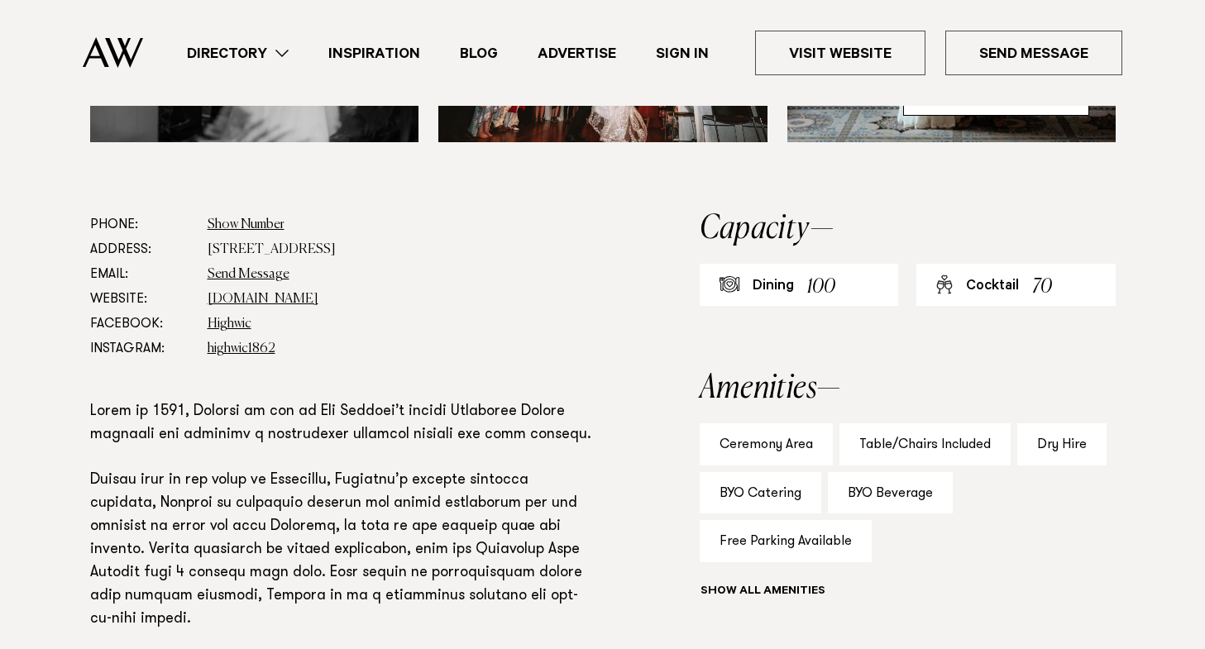
scroll to position [413, 0]
